Goal: Transaction & Acquisition: Purchase product/service

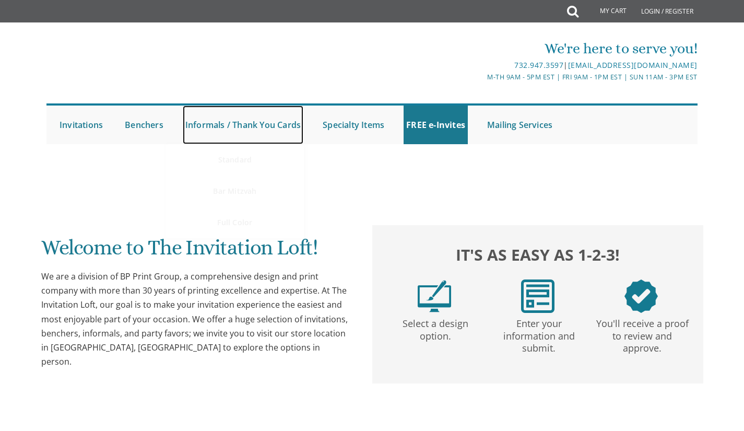
click at [260, 123] on link "Informals / Thank You Cards" at bounding box center [243, 125] width 121 height 39
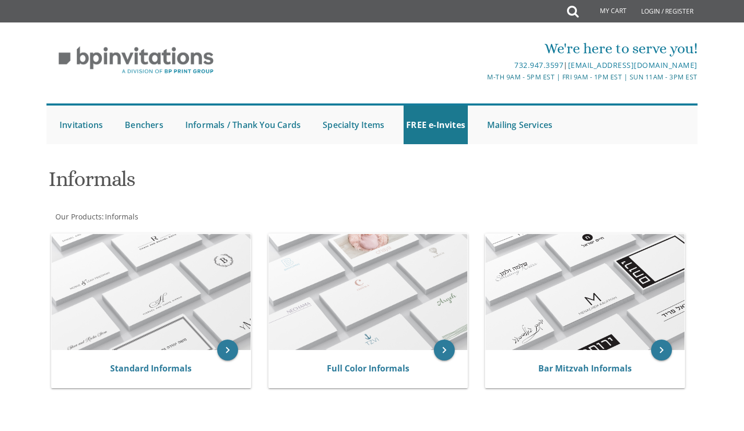
click at [157, 271] on img at bounding box center [151, 292] width 199 height 116
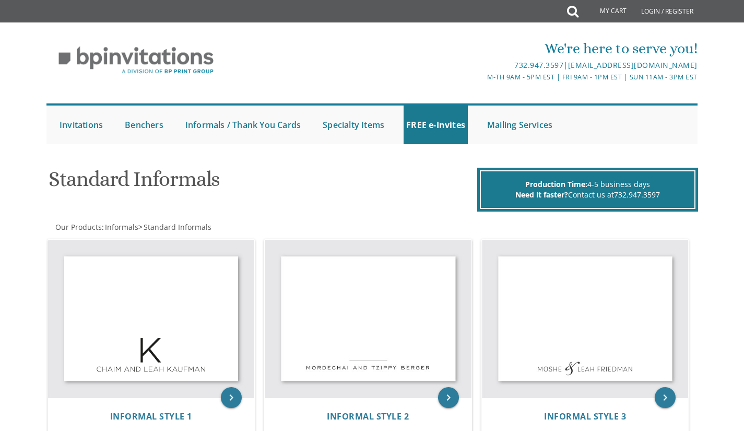
click at [387, 328] on img at bounding box center [368, 319] width 207 height 158
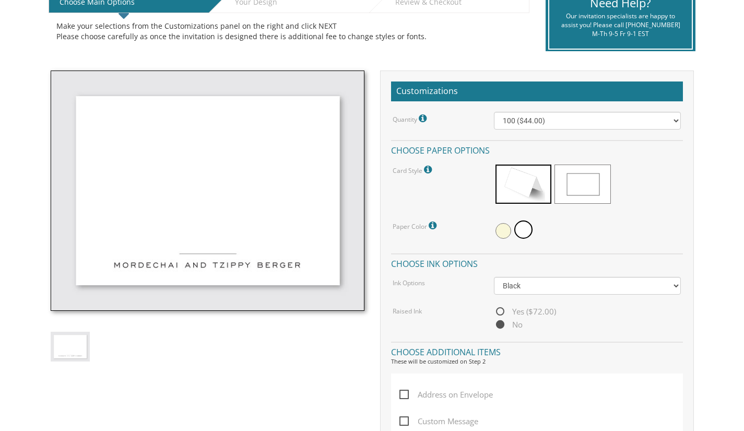
scroll to position [243, 0]
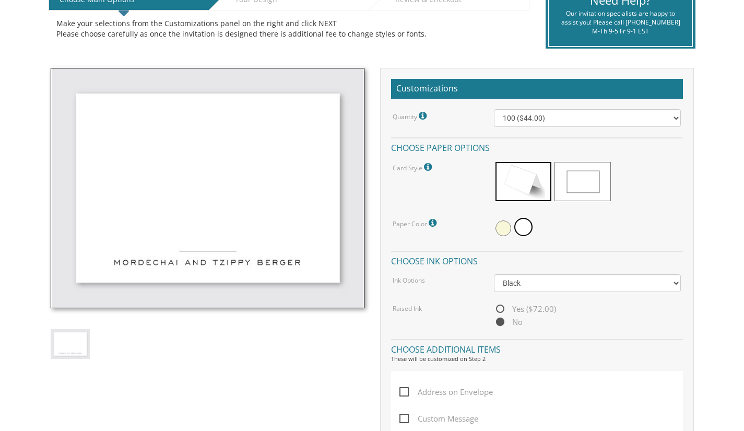
click at [499, 226] on span at bounding box center [504, 228] width 16 height 16
click at [521, 227] on span at bounding box center [525, 228] width 16 height 16
click at [585, 188] on span at bounding box center [583, 181] width 56 height 39
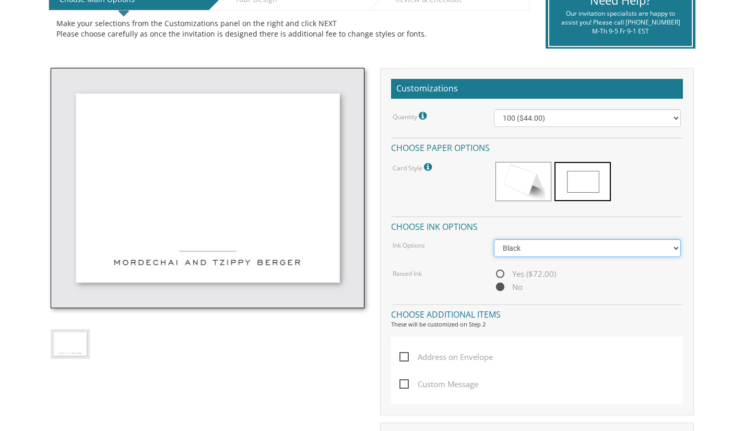
click at [589, 243] on select "Black Colored Ink ($32.00)" at bounding box center [587, 248] width 187 height 18
click at [599, 252] on select "Black Colored Ink ($32.00)" at bounding box center [587, 248] width 187 height 18
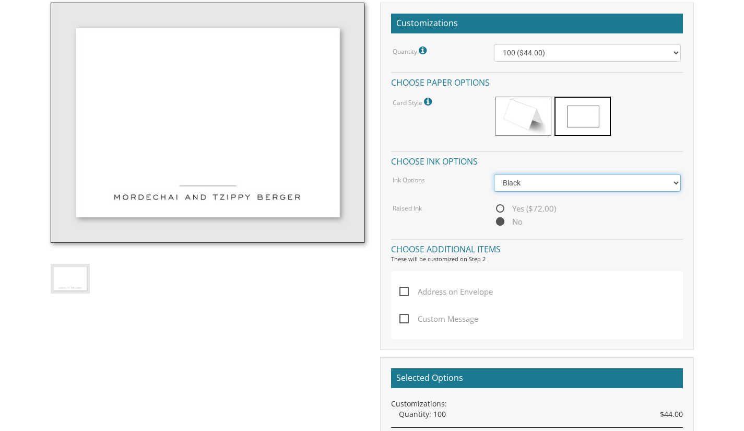
scroll to position [313, 0]
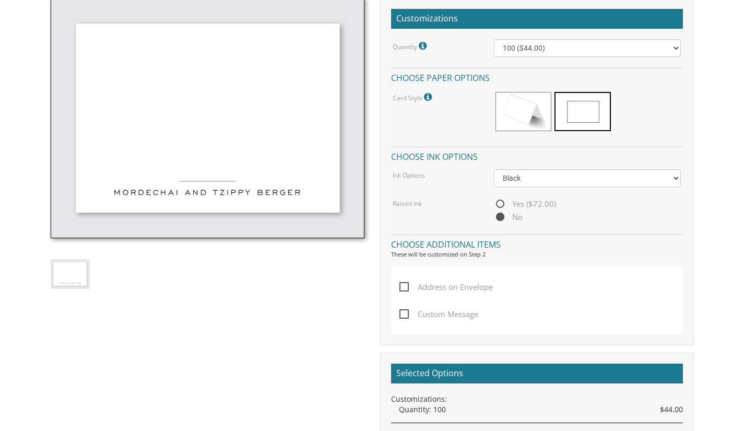
click at [400, 322] on label "Custom Message" at bounding box center [442, 321] width 84 height 27
click at [400, 317] on input "Custom Message" at bounding box center [403, 313] width 7 height 7
click at [409, 316] on span "Custom Message" at bounding box center [439, 314] width 79 height 13
click at [406, 316] on input "Custom Message" at bounding box center [403, 313] width 7 height 7
checkbox input "false"
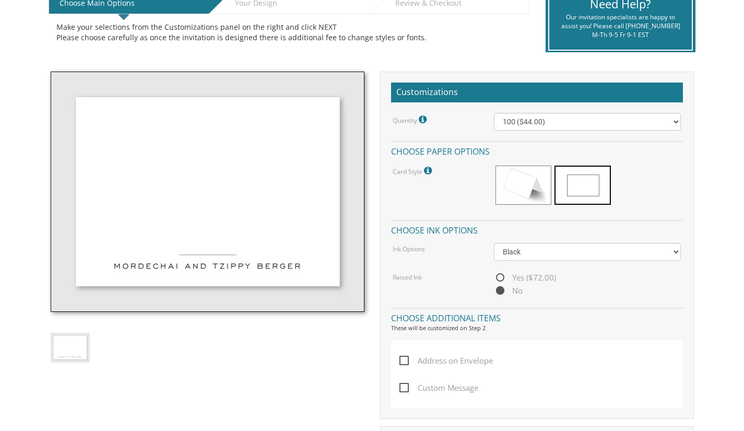
scroll to position [241, 0]
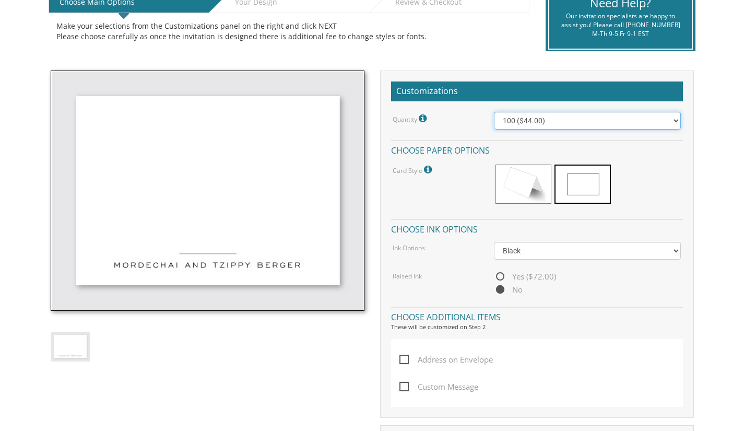
click at [579, 118] on select "100 ($44.00) 200 ($63.00) 300 ($82.00) 400 ($101.00) 500 ($120.00) 600 ($139.00…" at bounding box center [587, 121] width 187 height 18
select select "300"
click at [494, 112] on select "100 ($44.00) 200 ($63.00) 300 ($82.00) 400 ($101.00) 500 ($120.00) 600 ($139.00…" at bounding box center [587, 121] width 187 height 18
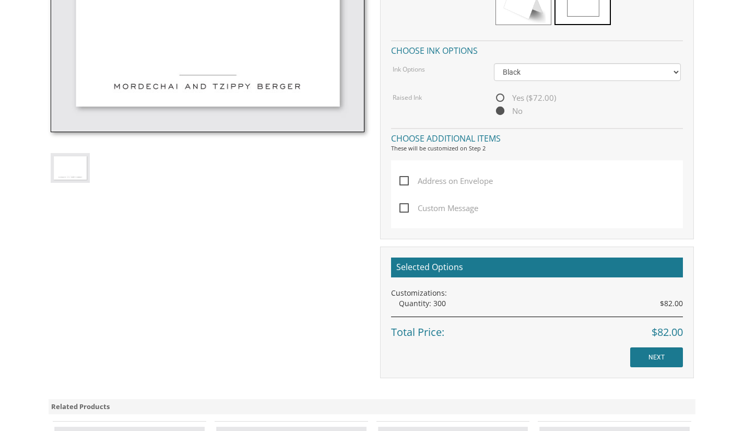
scroll to position [462, 0]
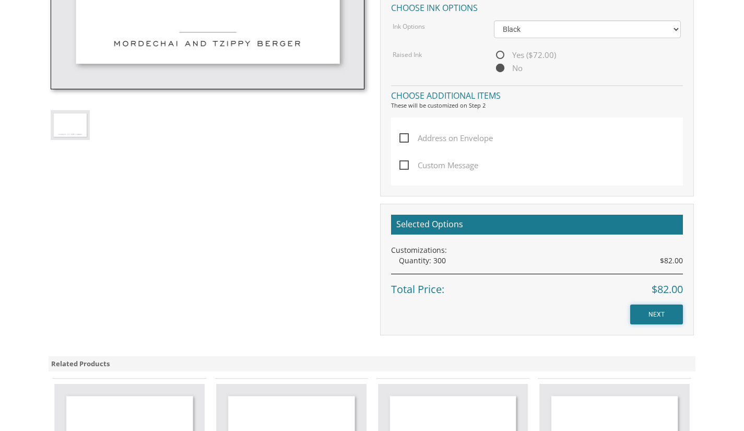
click at [653, 316] on input "NEXT" at bounding box center [657, 315] width 53 height 20
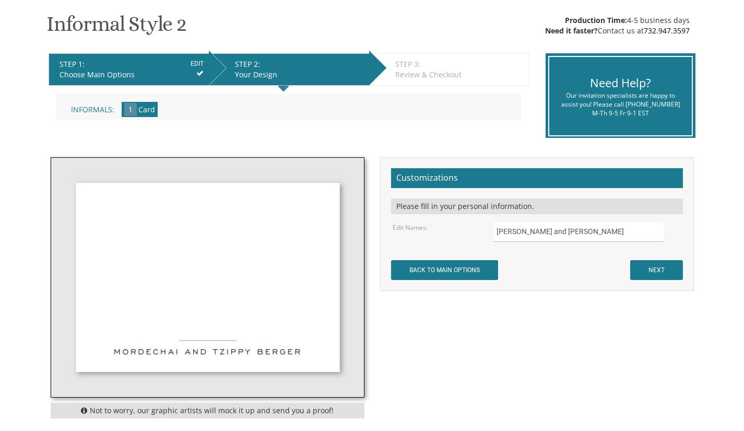
scroll to position [174, 0]
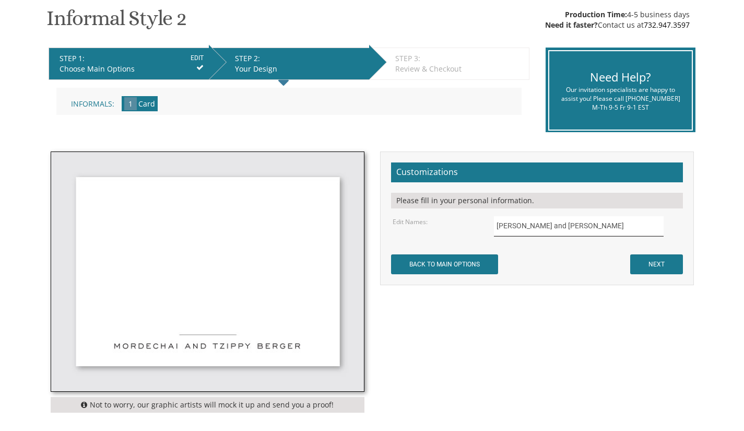
click at [613, 227] on input "Mordechai and Tzippy Berger" at bounding box center [579, 226] width 170 height 20
type input "M"
type input "Yeruchim and Aliza Shachar"
click at [668, 270] on input "NEXT" at bounding box center [657, 264] width 53 height 20
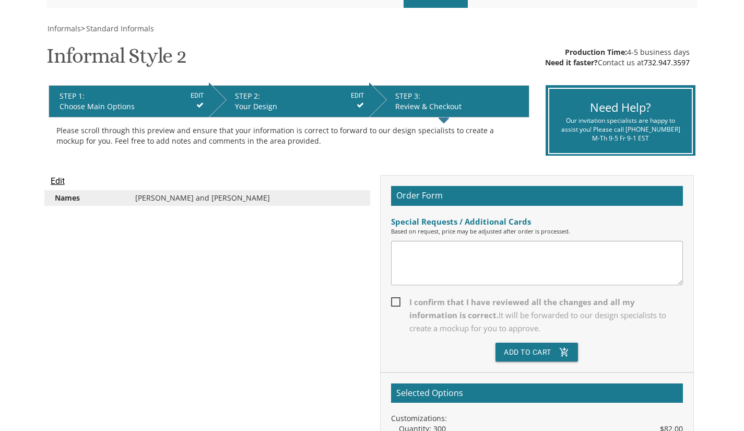
scroll to position [137, 0]
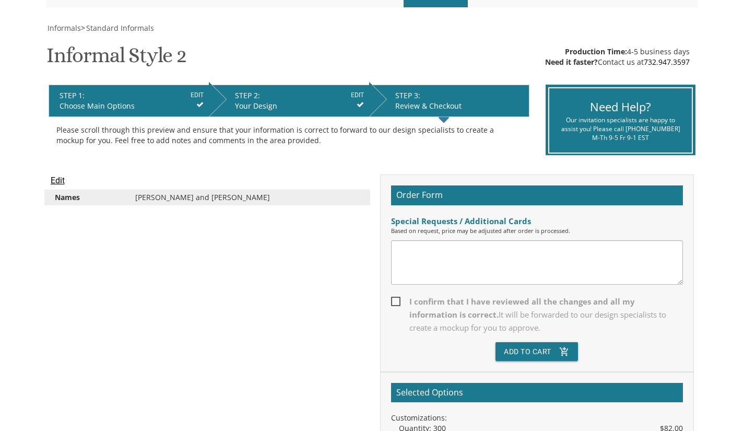
click at [398, 300] on span "I confirm that I have reviewed all the changes and all my information is correc…" at bounding box center [537, 314] width 292 height 39
click at [398, 300] on input "I confirm that I have reviewed all the changes and all my information is correc…" at bounding box center [394, 300] width 7 height 7
checkbox input "true"
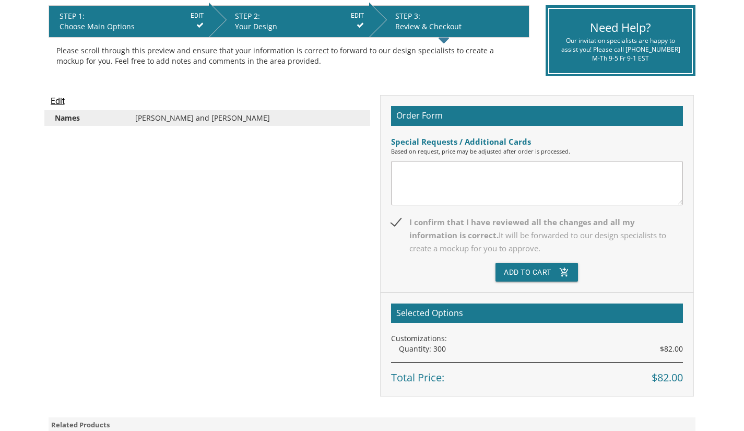
scroll to position [223, 0]
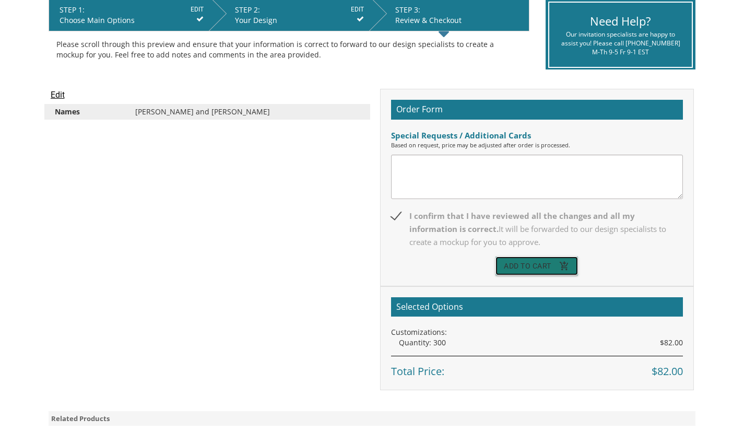
click at [523, 265] on button "Add To Cart add_shopping_cart" at bounding box center [537, 266] width 83 height 19
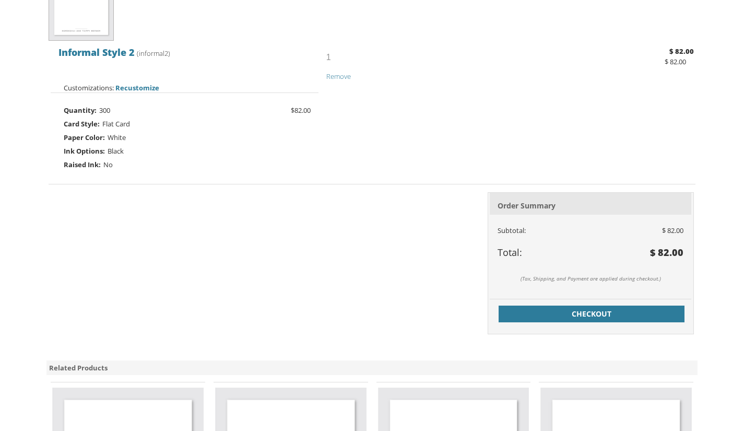
scroll to position [288, 0]
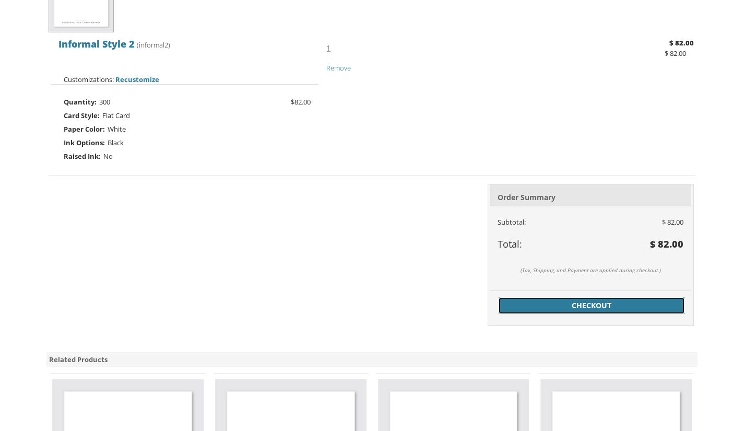
click at [600, 313] on link "Checkout" at bounding box center [592, 305] width 186 height 17
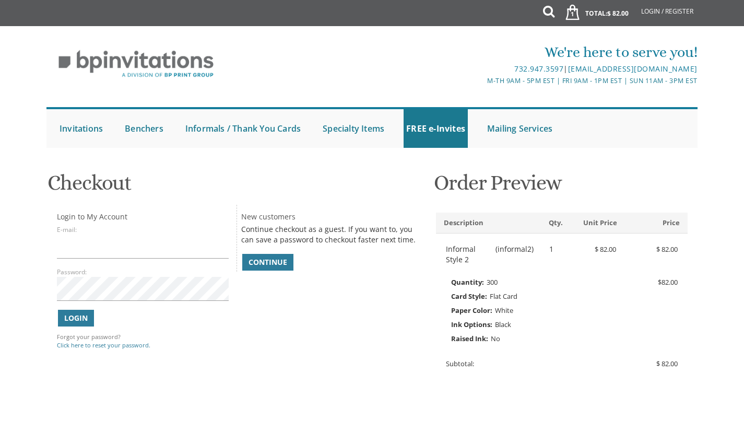
click at [266, 260] on span "Continue" at bounding box center [268, 262] width 39 height 10
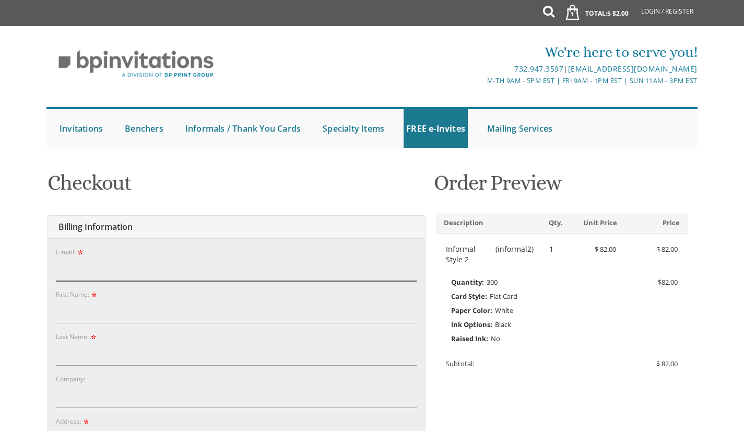
click at [208, 271] on input "E-mail:" at bounding box center [237, 269] width 362 height 24
type input "alizas122@gmail.com"
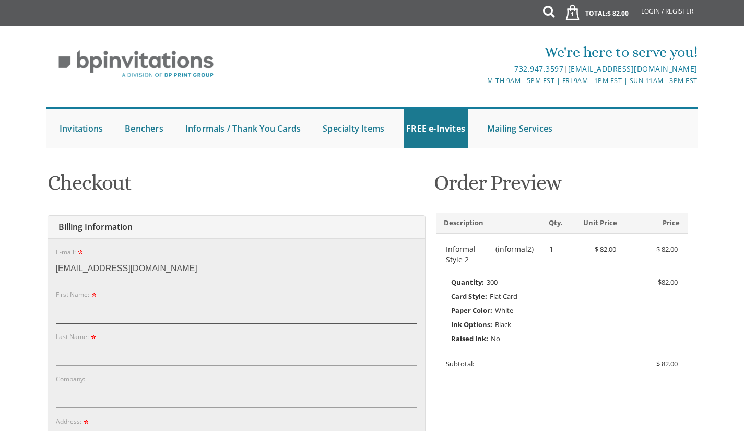
type input "Miriam"
type input "A Shachar"
type input "as"
type input "[STREET_ADDRESS]"
type input "220"
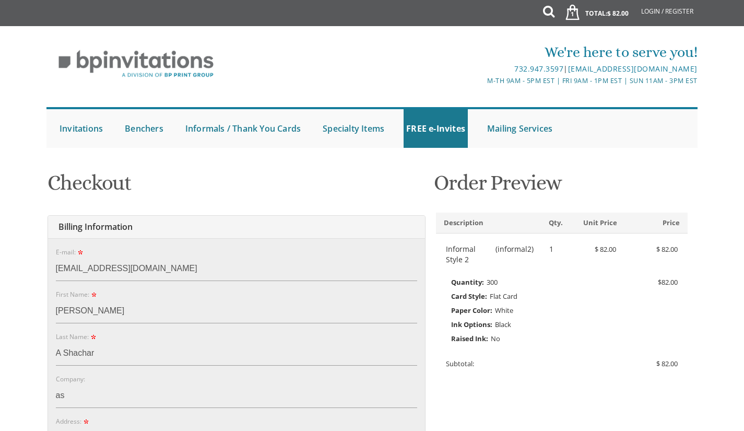
type input "Lakewood"
type input "08701-4249"
select select "NJ"
type input "7323647451"
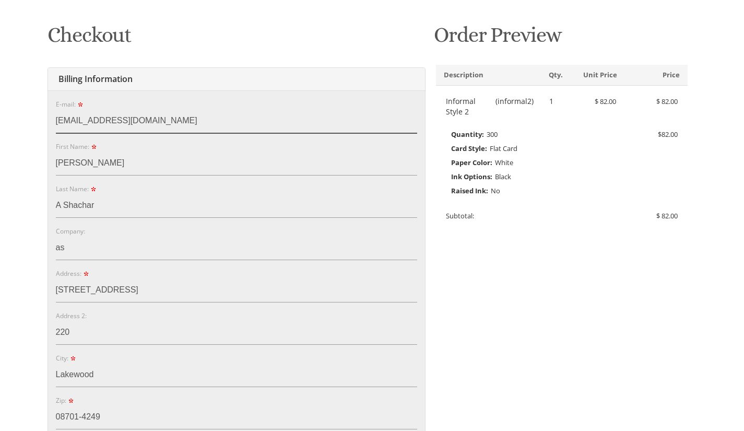
scroll to position [150, 0]
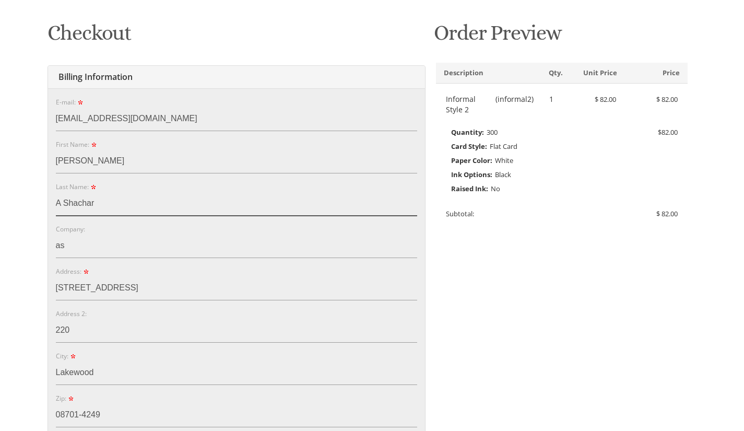
click at [58, 205] on input "A Shachar" at bounding box center [237, 204] width 362 height 24
type input "Shachar"
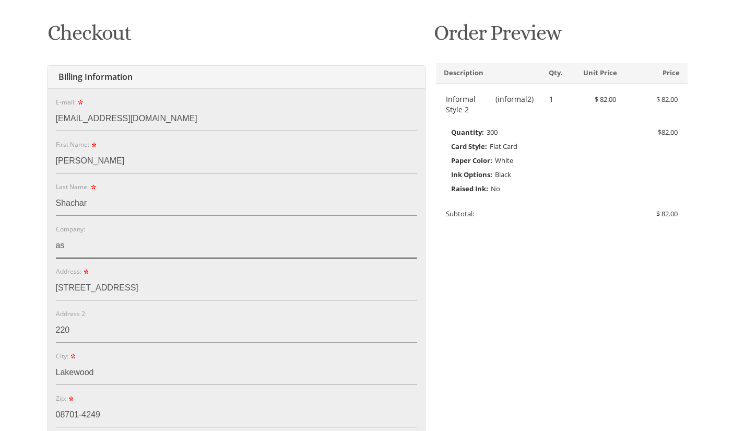
click at [138, 242] on input "as" at bounding box center [237, 246] width 362 height 24
type input "a"
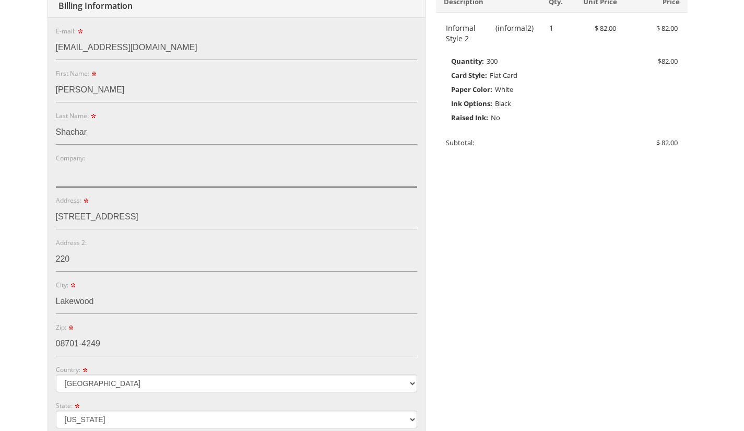
scroll to position [223, 0]
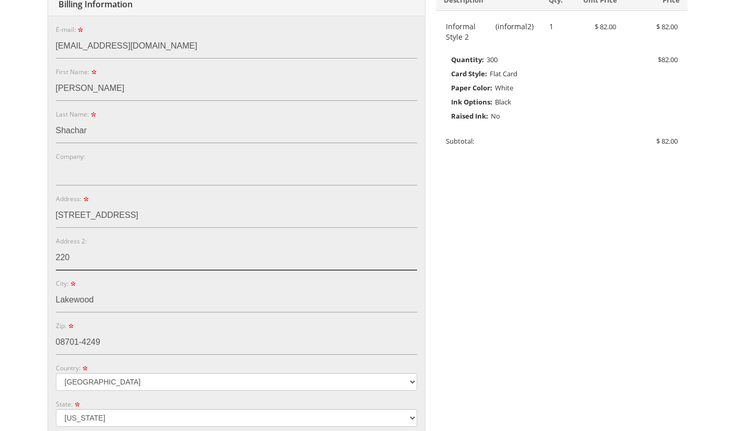
click at [274, 257] on input "220" at bounding box center [237, 258] width 362 height 24
type input "2"
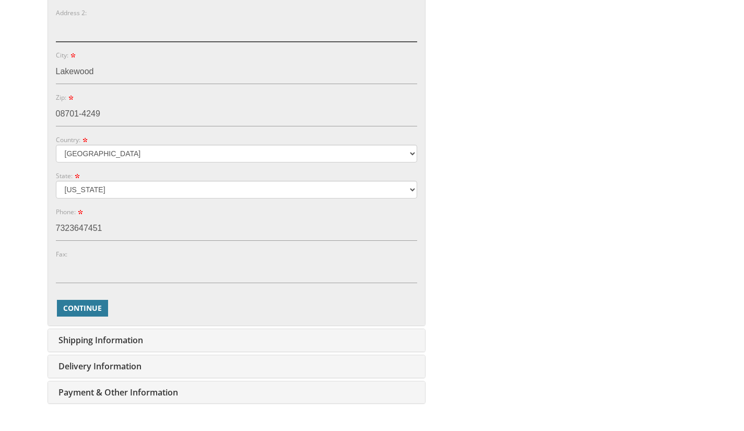
scroll to position [483, 0]
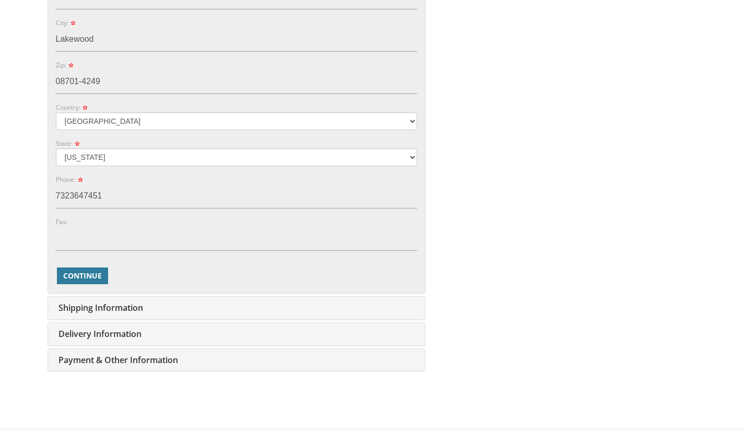
click at [79, 280] on span "Continue" at bounding box center [82, 276] width 39 height 10
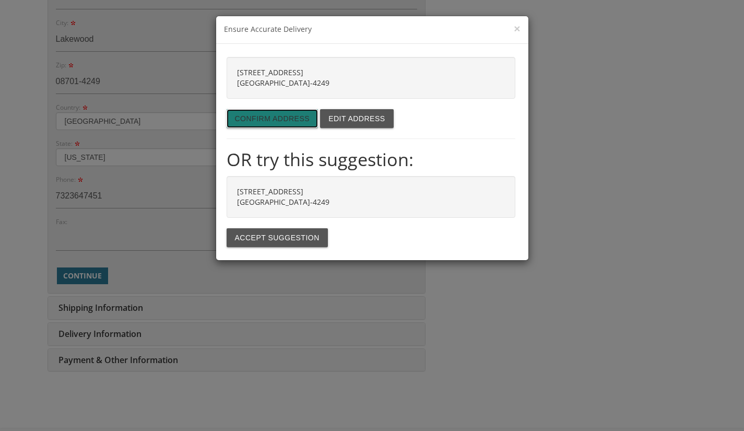
click at [284, 118] on button "Confirm address" at bounding box center [273, 118] width 92 height 19
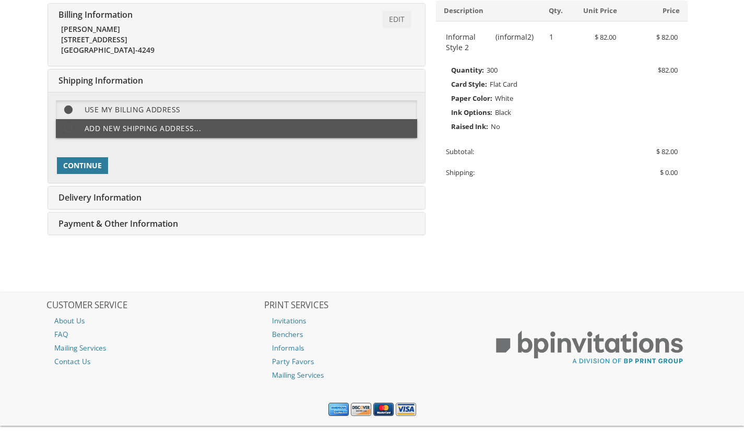
scroll to position [235, 0]
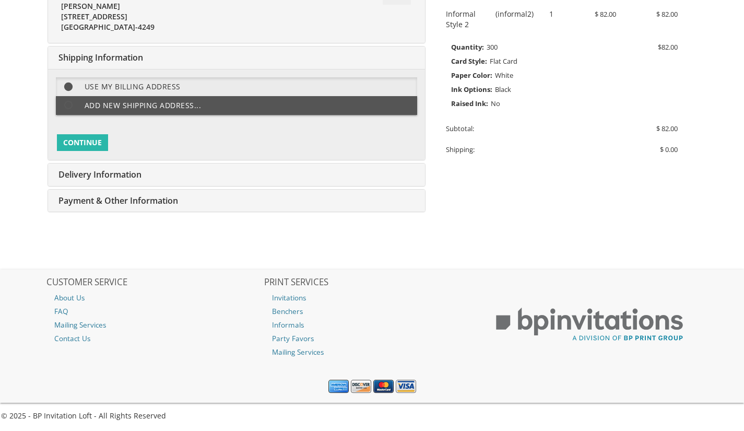
click at [89, 145] on span "Continue" at bounding box center [82, 142] width 39 height 10
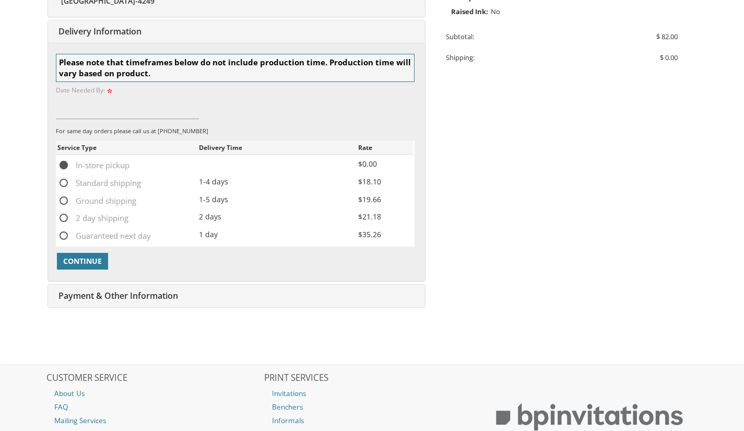
scroll to position [328, 0]
click at [126, 182] on span "Standard shipping" at bounding box center [99, 182] width 84 height 13
click at [64, 182] on input "Standard shipping" at bounding box center [60, 181] width 7 height 7
radio input "true"
click at [88, 262] on span "Continue" at bounding box center [82, 260] width 39 height 10
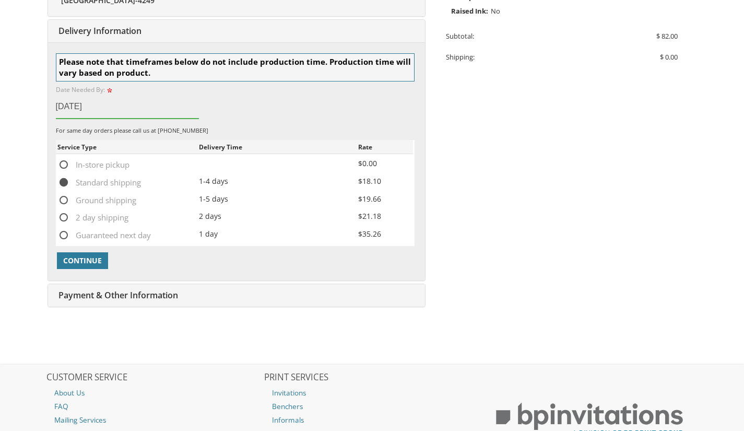
type input "10/01/2025"
click at [615, 311] on div "You are currently editing Order #. To place a new order you must exit editing m…" at bounding box center [372, 77] width 653 height 482
click at [93, 264] on span "Continue" at bounding box center [82, 260] width 39 height 10
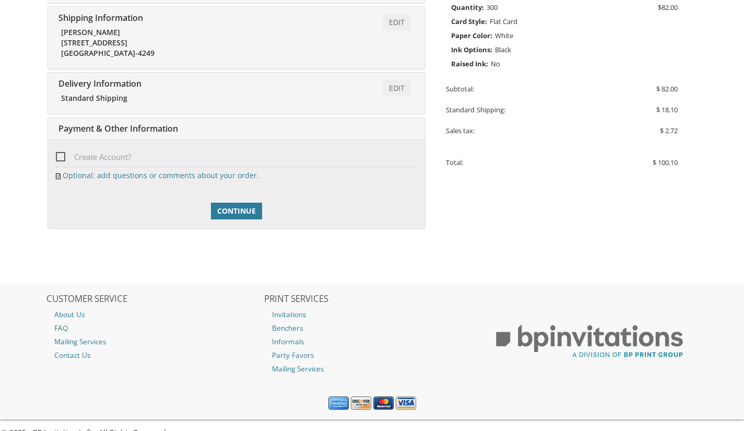
scroll to position [292, 0]
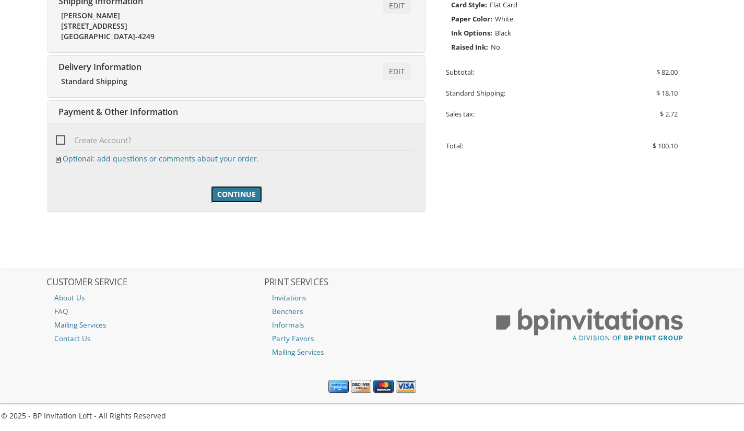
click at [232, 197] on span "Continue" at bounding box center [236, 194] width 39 height 10
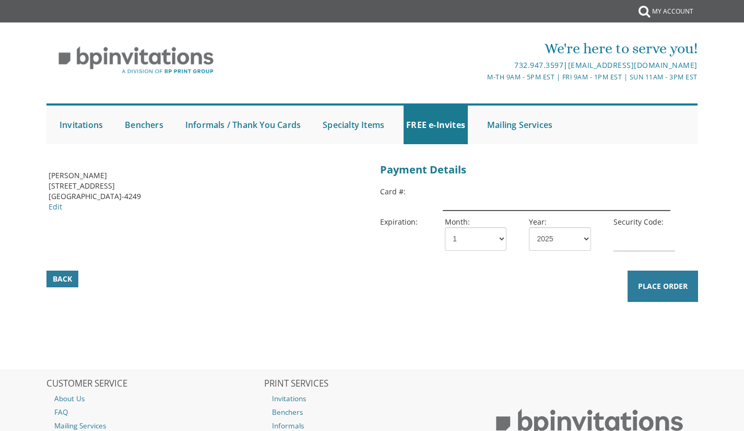
click at [465, 199] on input "text" at bounding box center [556, 199] width 227 height 24
type input "[CREDIT_CARD_NUMBER]"
select select "06"
select select "30"
type input "6211"
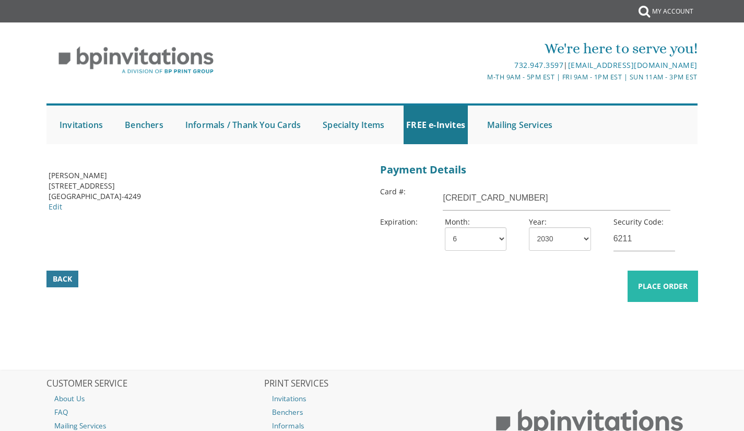
click at [666, 285] on span "Place Order" at bounding box center [663, 286] width 50 height 10
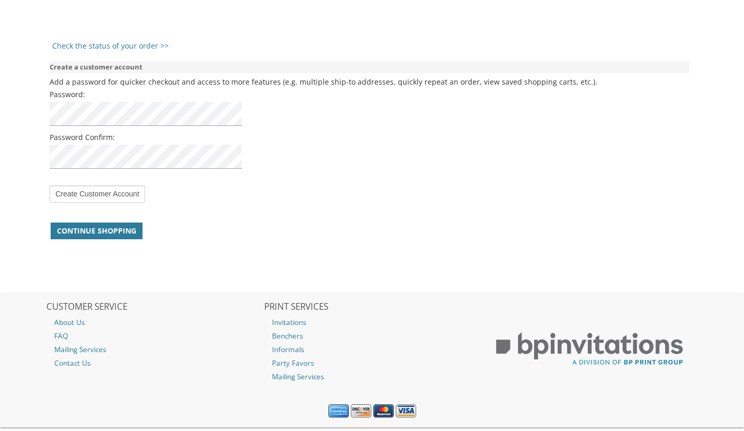
scroll to position [807, 0]
